Goal: Transaction & Acquisition: Purchase product/service

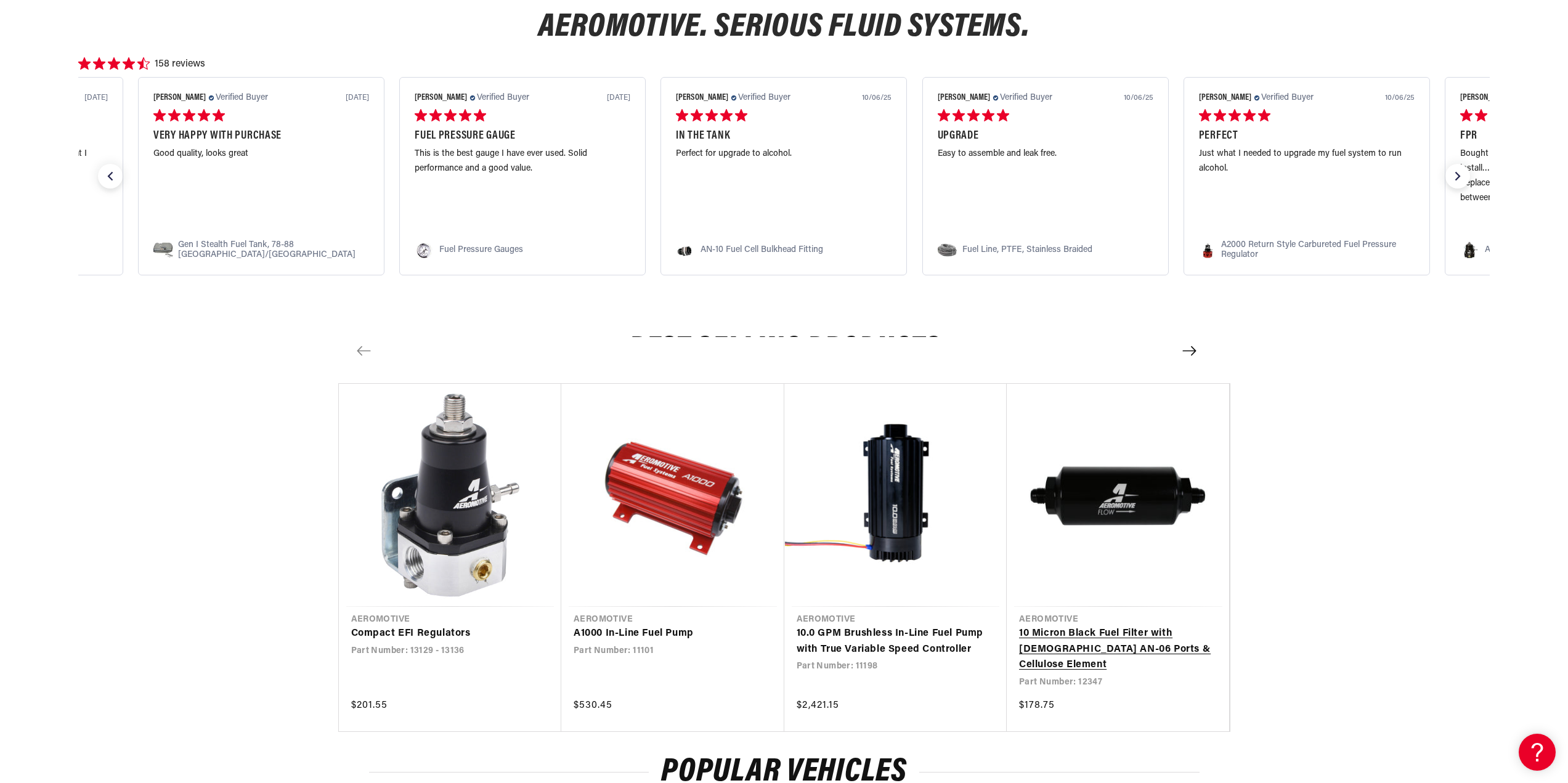
click at [1173, 626] on link "10 Micron Black Fuel Filter with [DEMOGRAPHIC_DATA] AN-06 Ports & Cellulose Ele…" at bounding box center [1118, 649] width 199 height 48
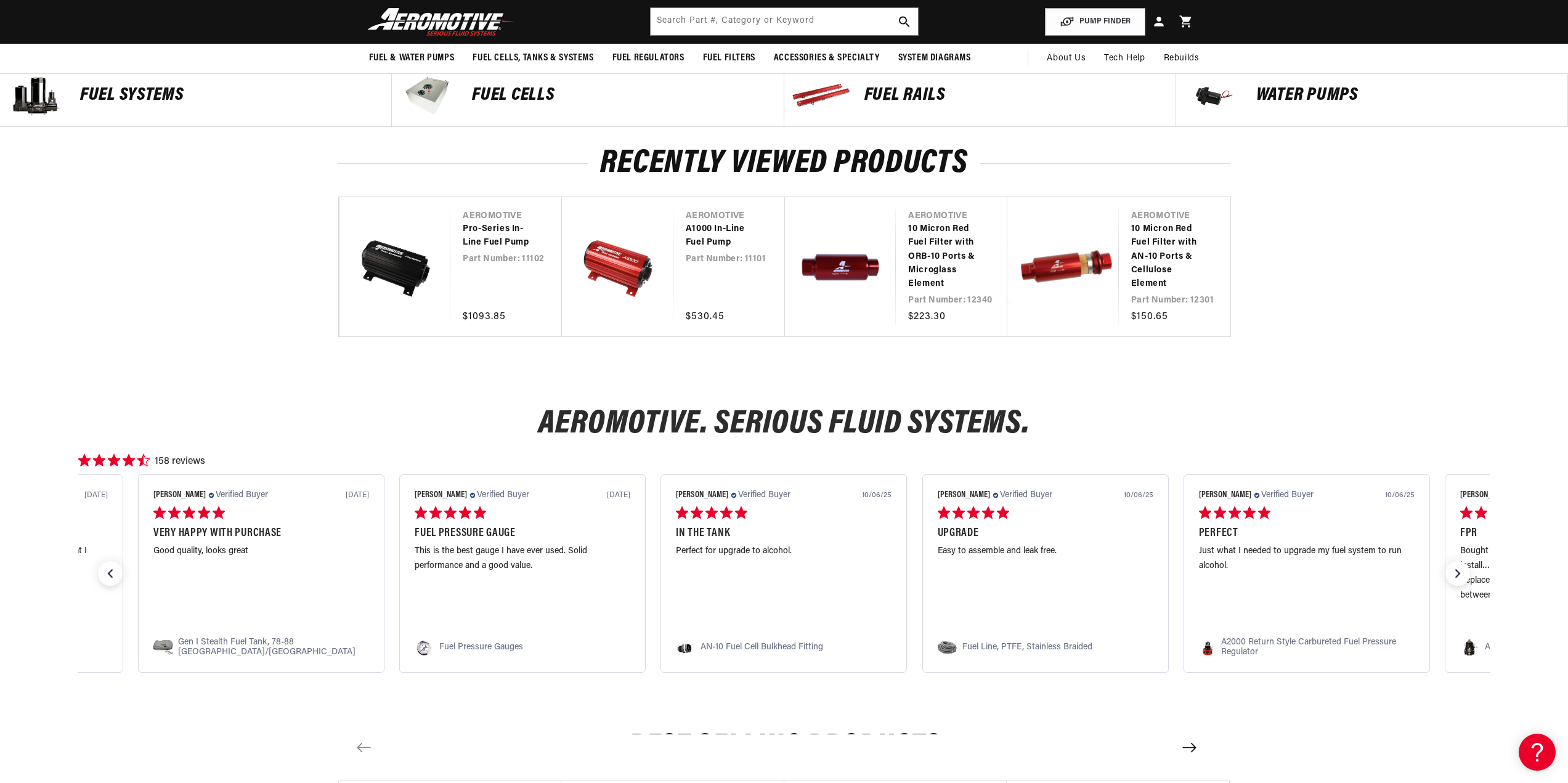
scroll to position [246, 0]
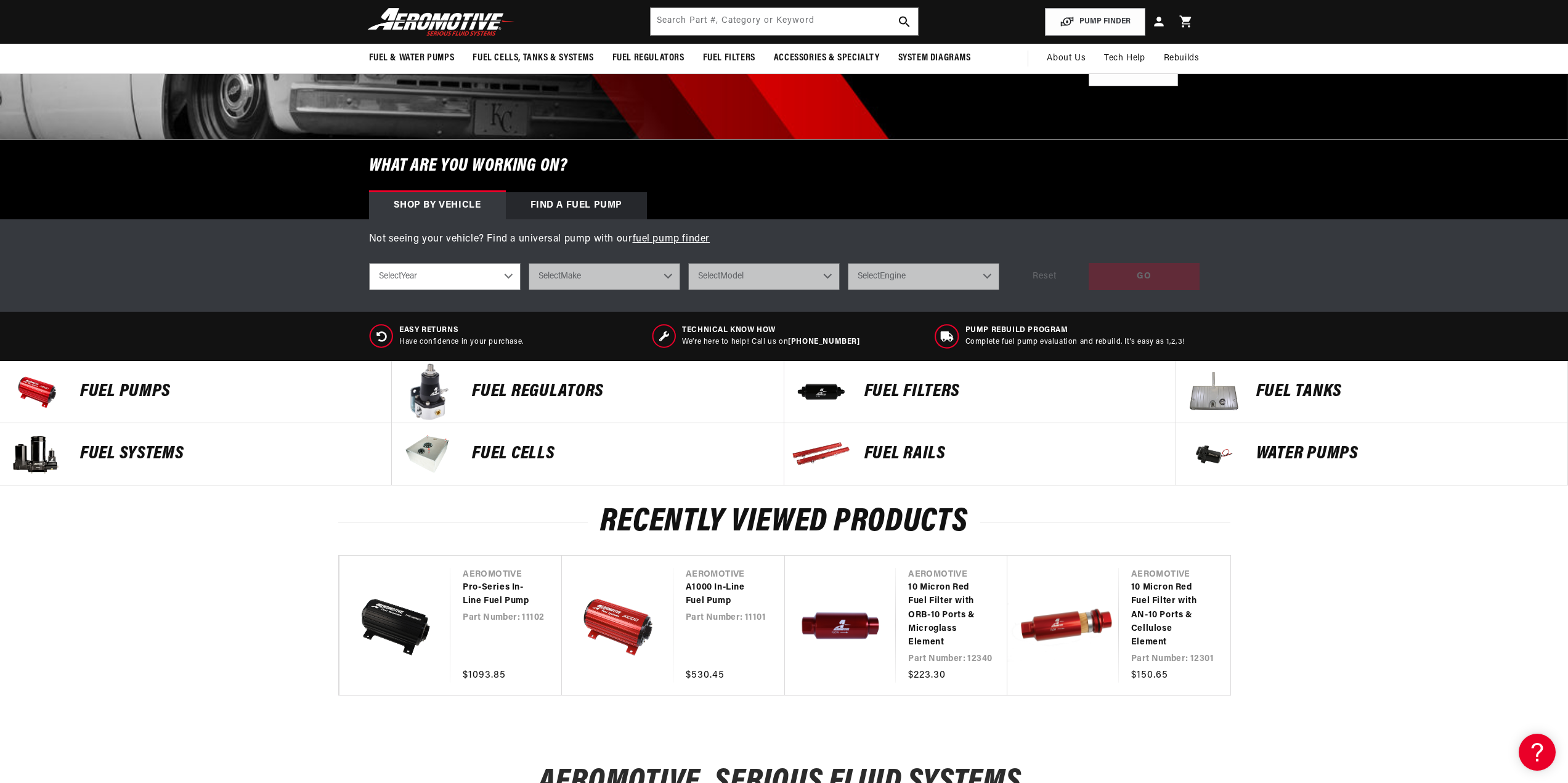
click at [135, 388] on p "Fuel Pumps" at bounding box center [230, 392] width 299 height 18
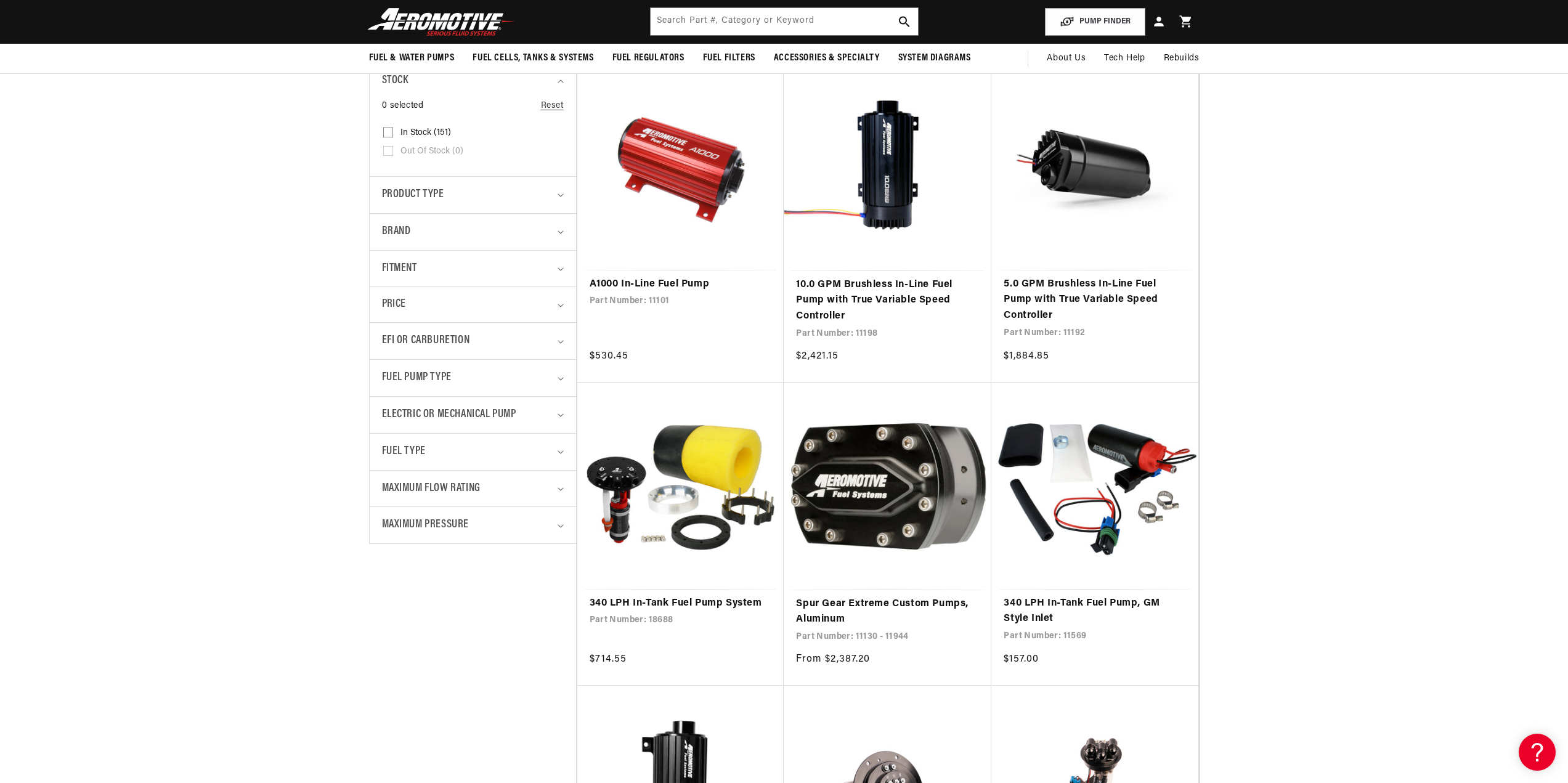
scroll to position [185, 0]
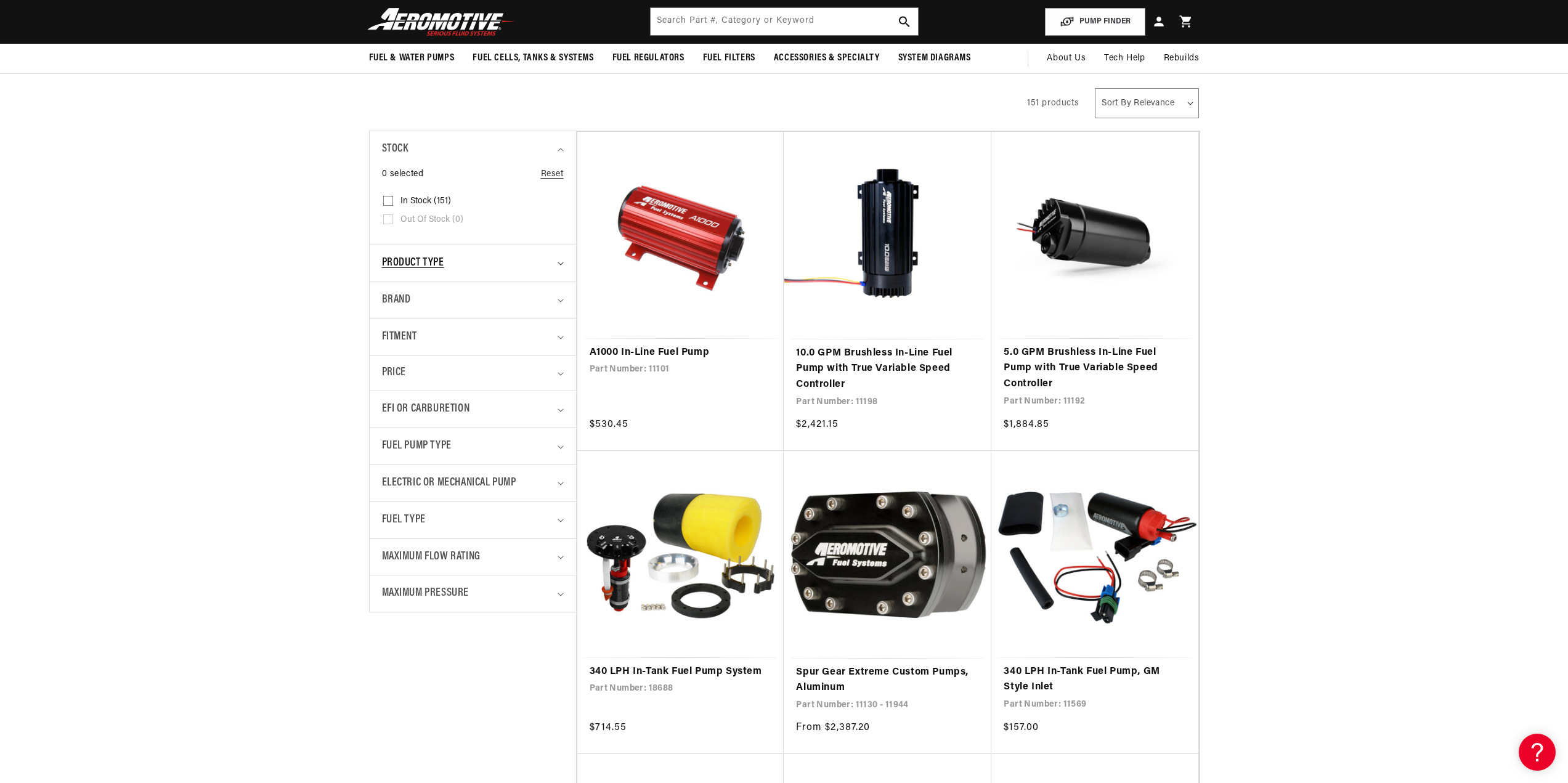
click at [490, 265] on div "Product type" at bounding box center [468, 264] width 171 height 18
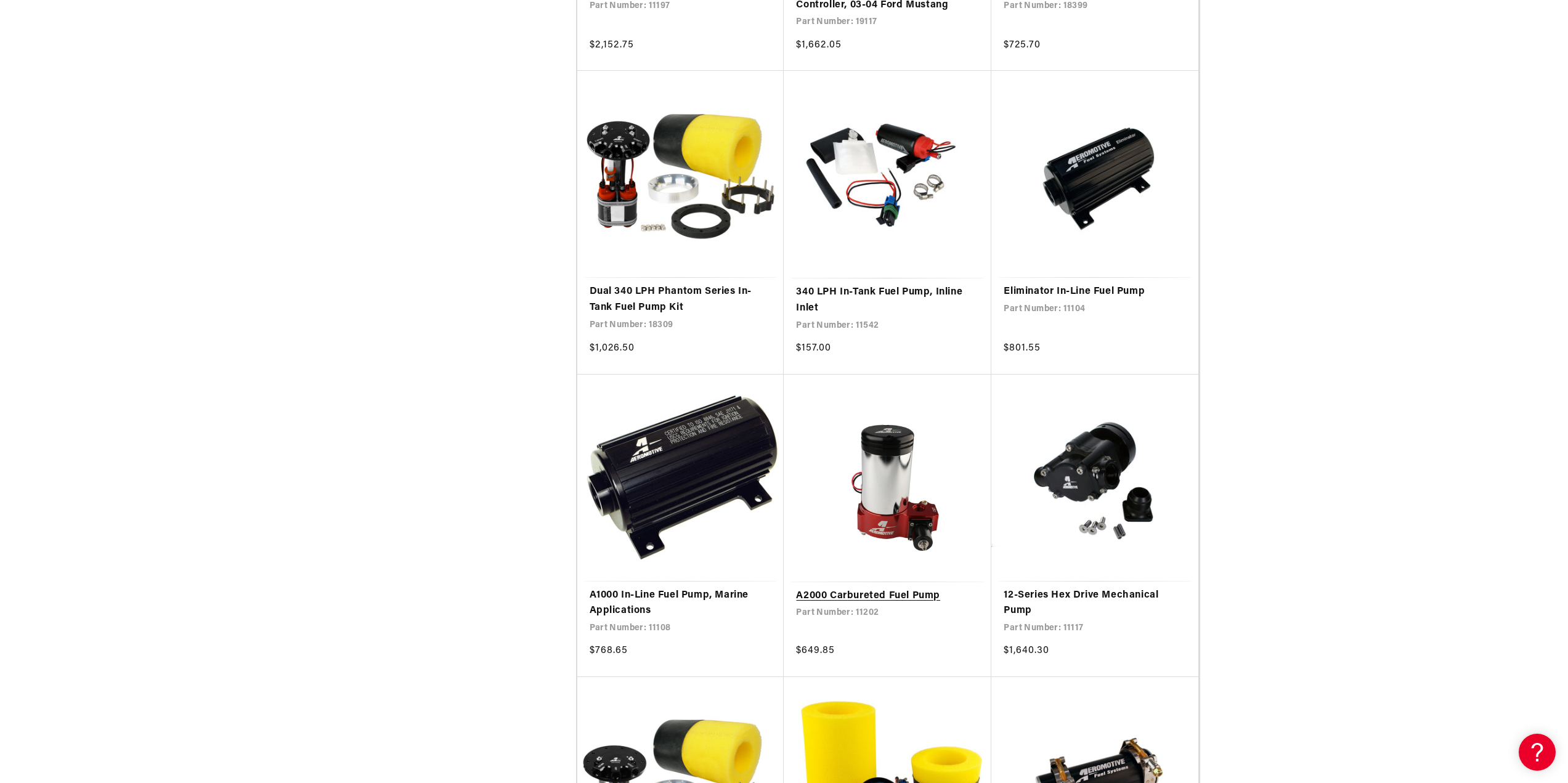
scroll to position [1417, 0]
